Goal: Check status

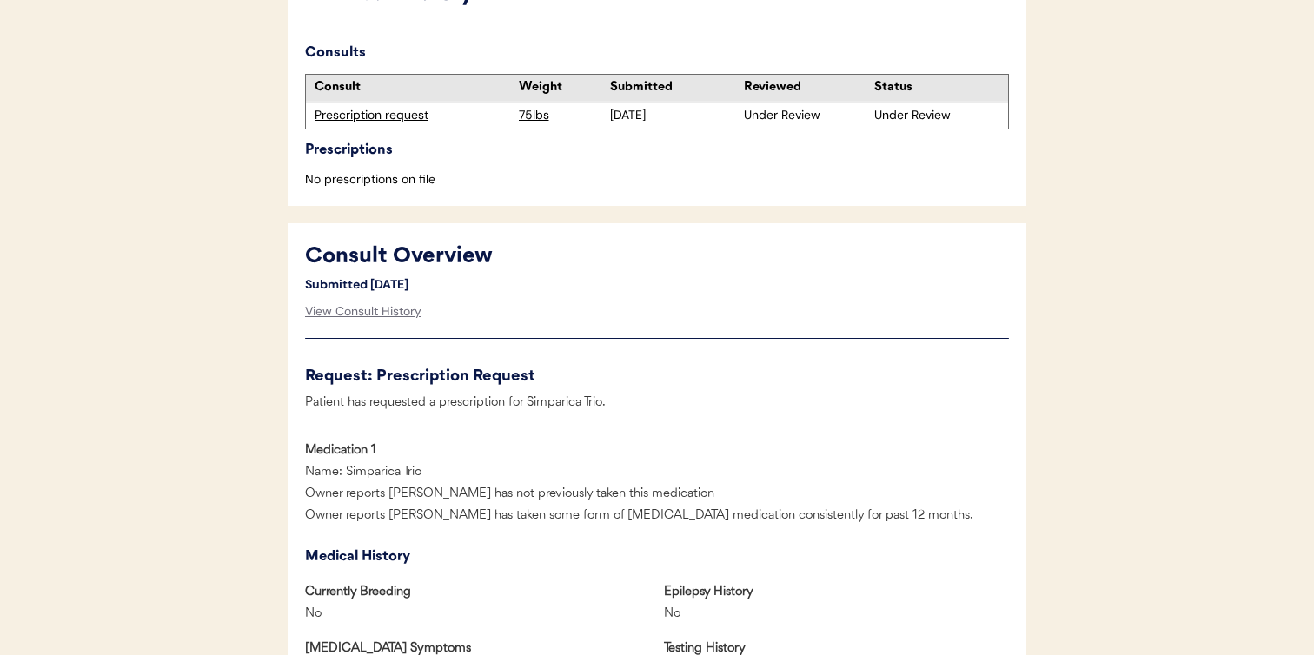
scroll to position [523, 0]
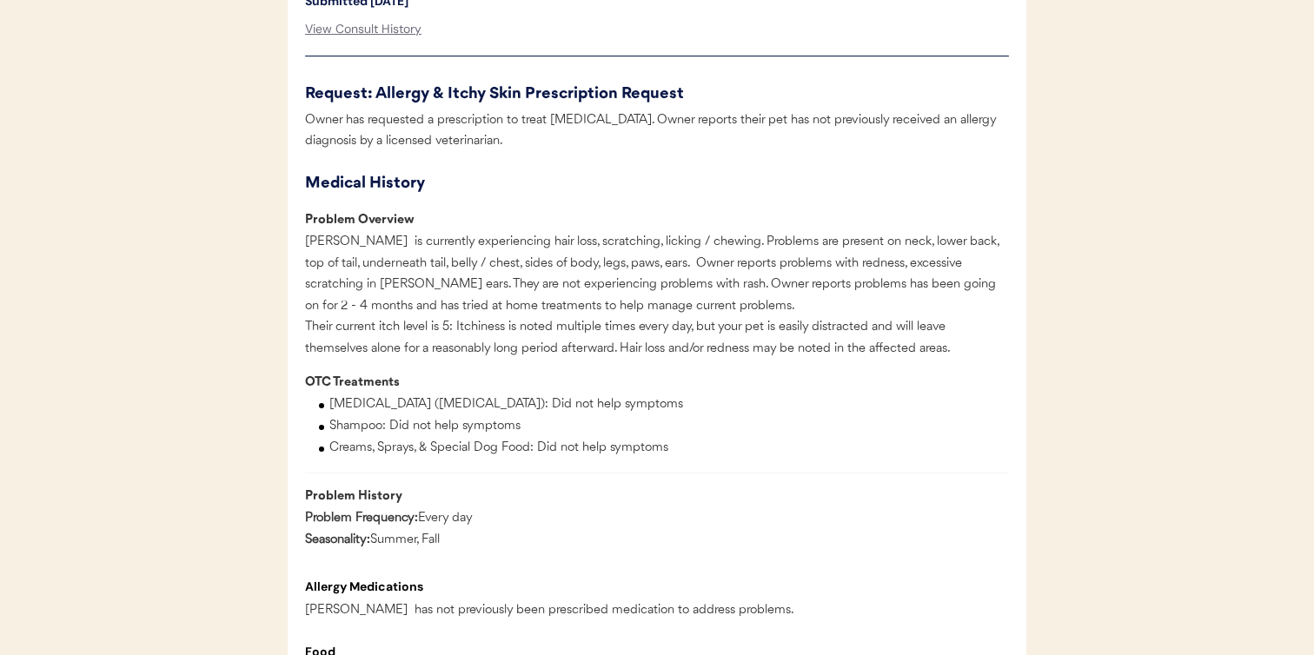
scroll to position [880, 0]
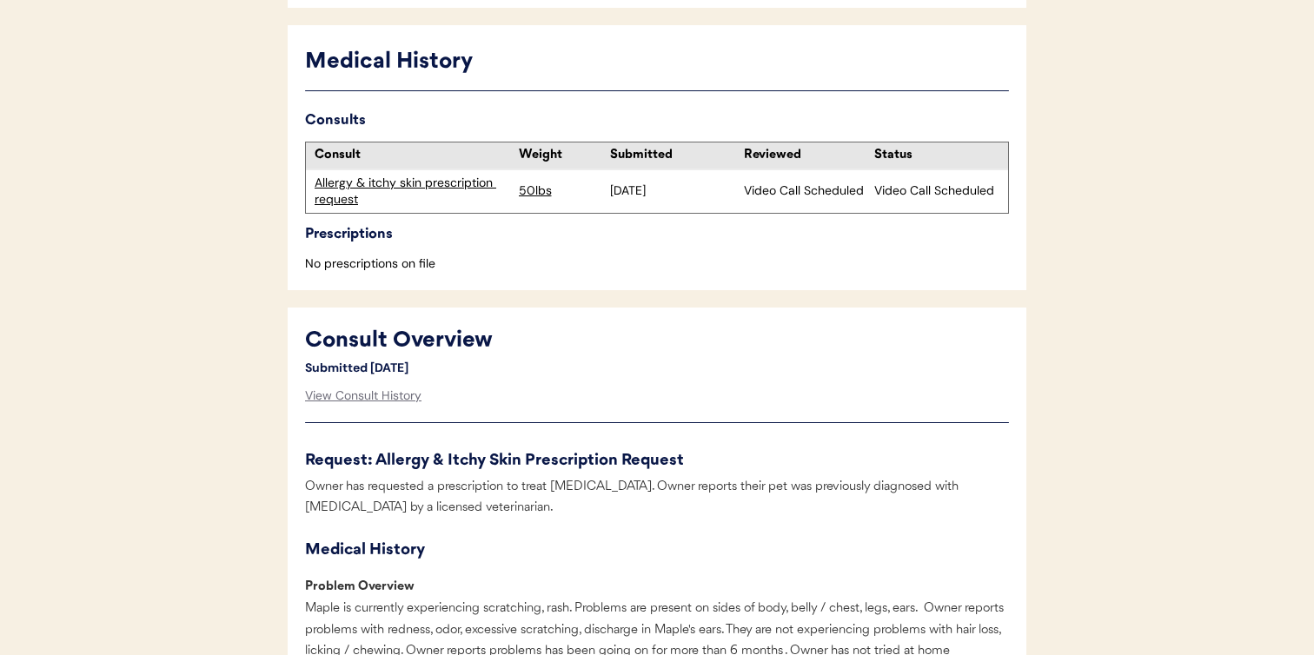
scroll to position [535, 0]
